Goal: Obtain resource: Download file/media

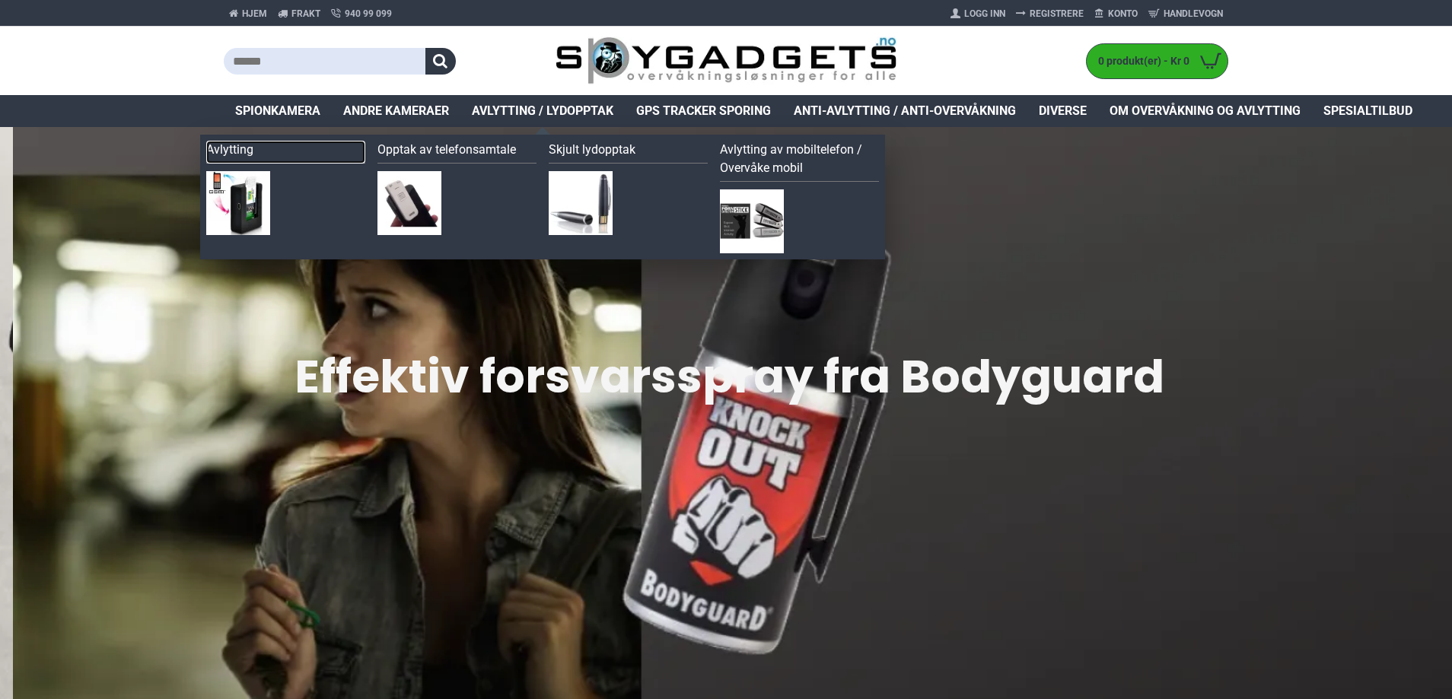
click at [250, 151] on link "Avlytting" at bounding box center [285, 152] width 159 height 23
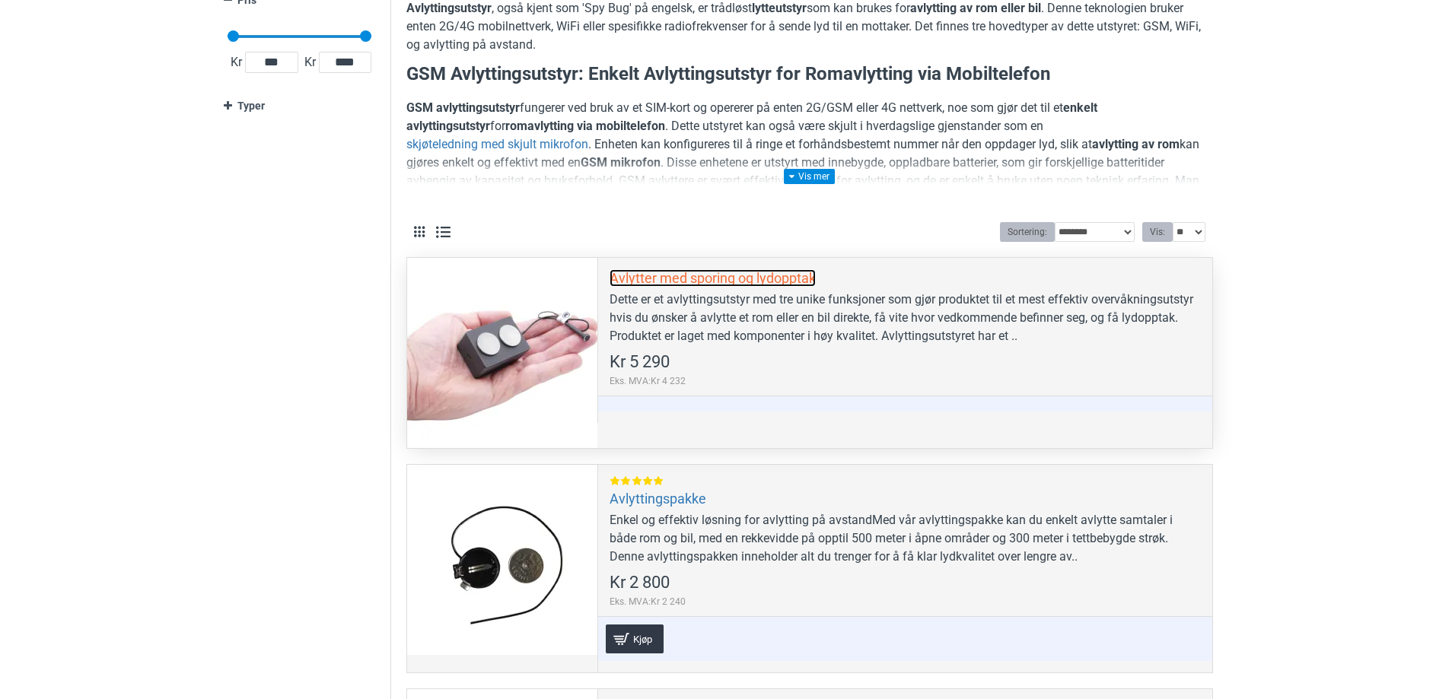
click at [726, 279] on link "Avlytter med sporing og lydopptak" at bounding box center [713, 278] width 206 height 18
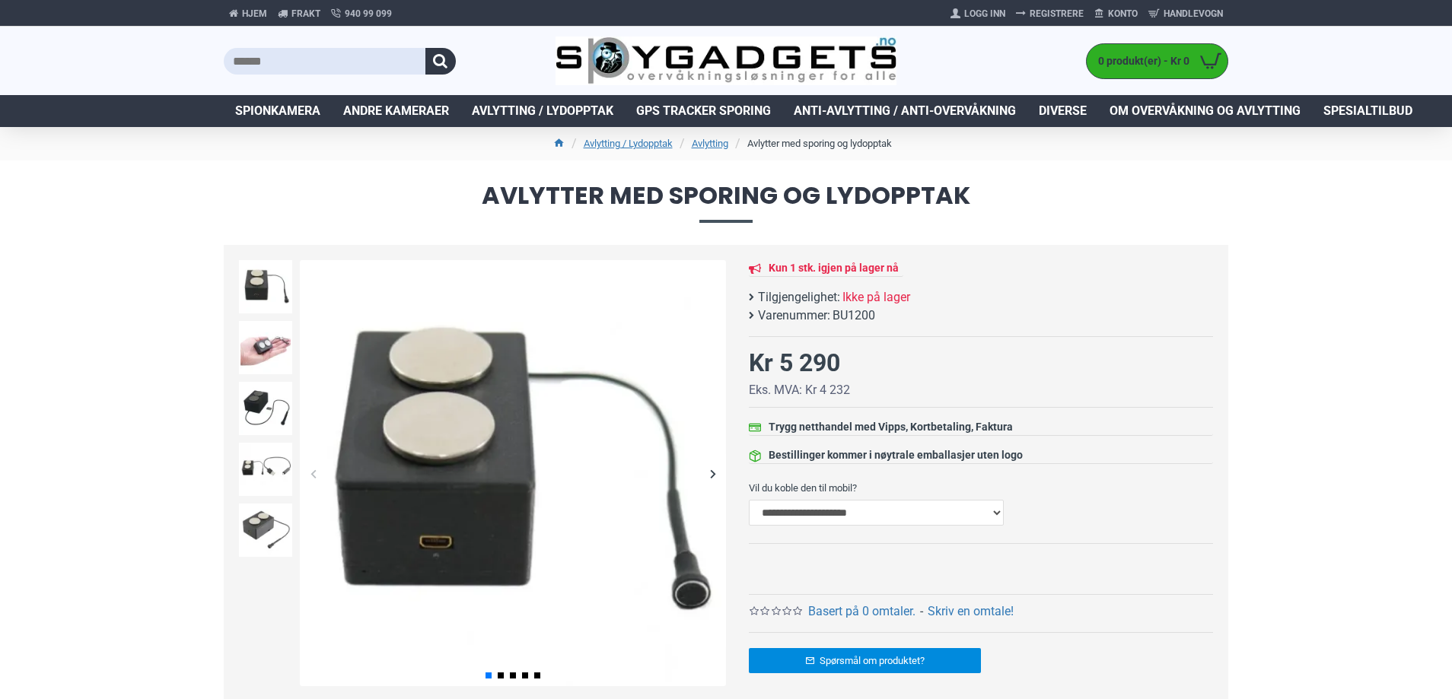
click at [857, 312] on span "BU1200" at bounding box center [854, 316] width 43 height 18
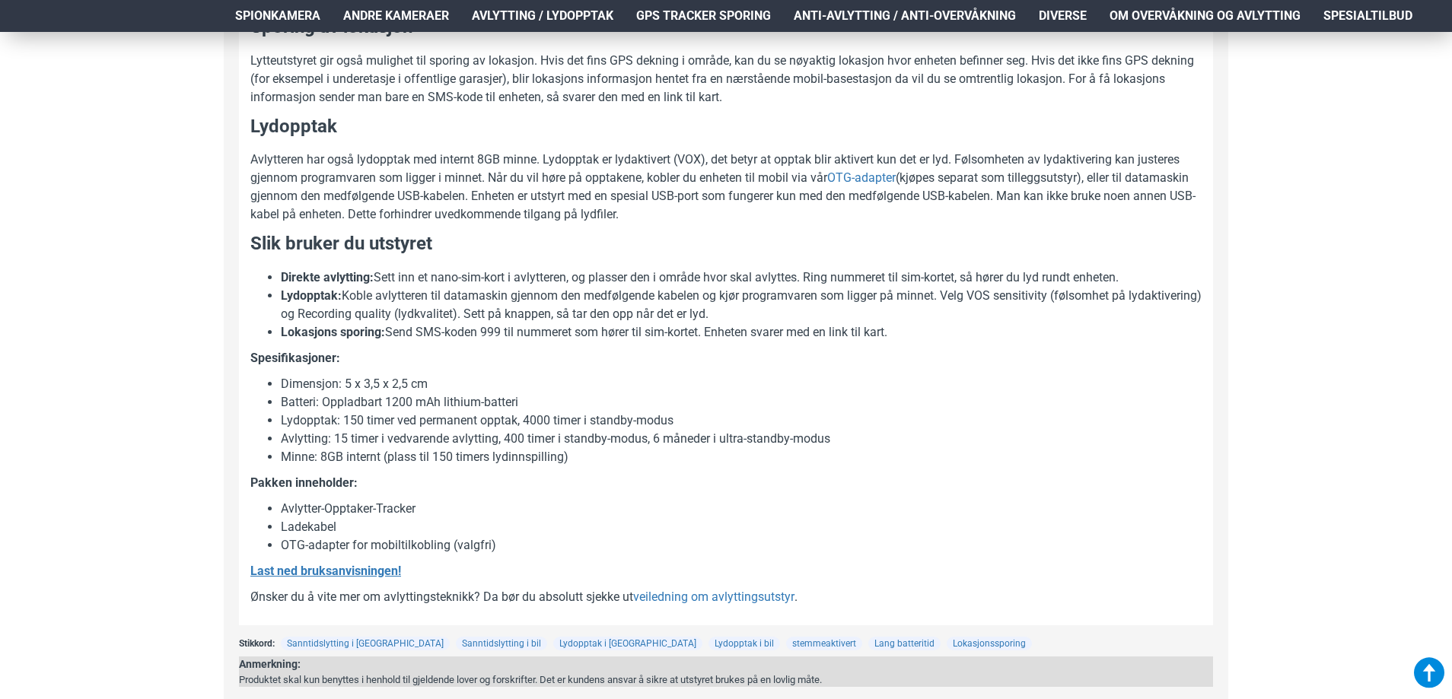
scroll to position [1294, 0]
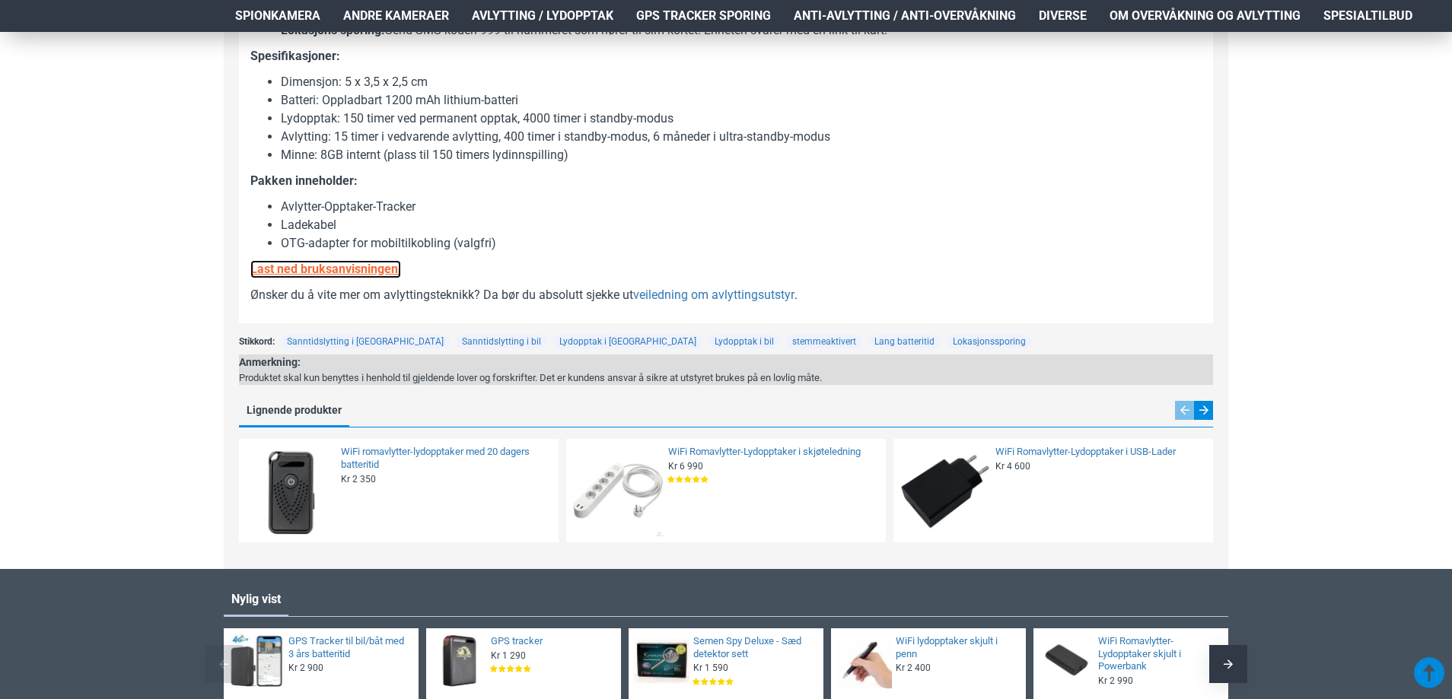
click at [387, 275] on b "Last ned bruksanvisningen!" at bounding box center [325, 269] width 151 height 14
